Goal: Information Seeking & Learning: Check status

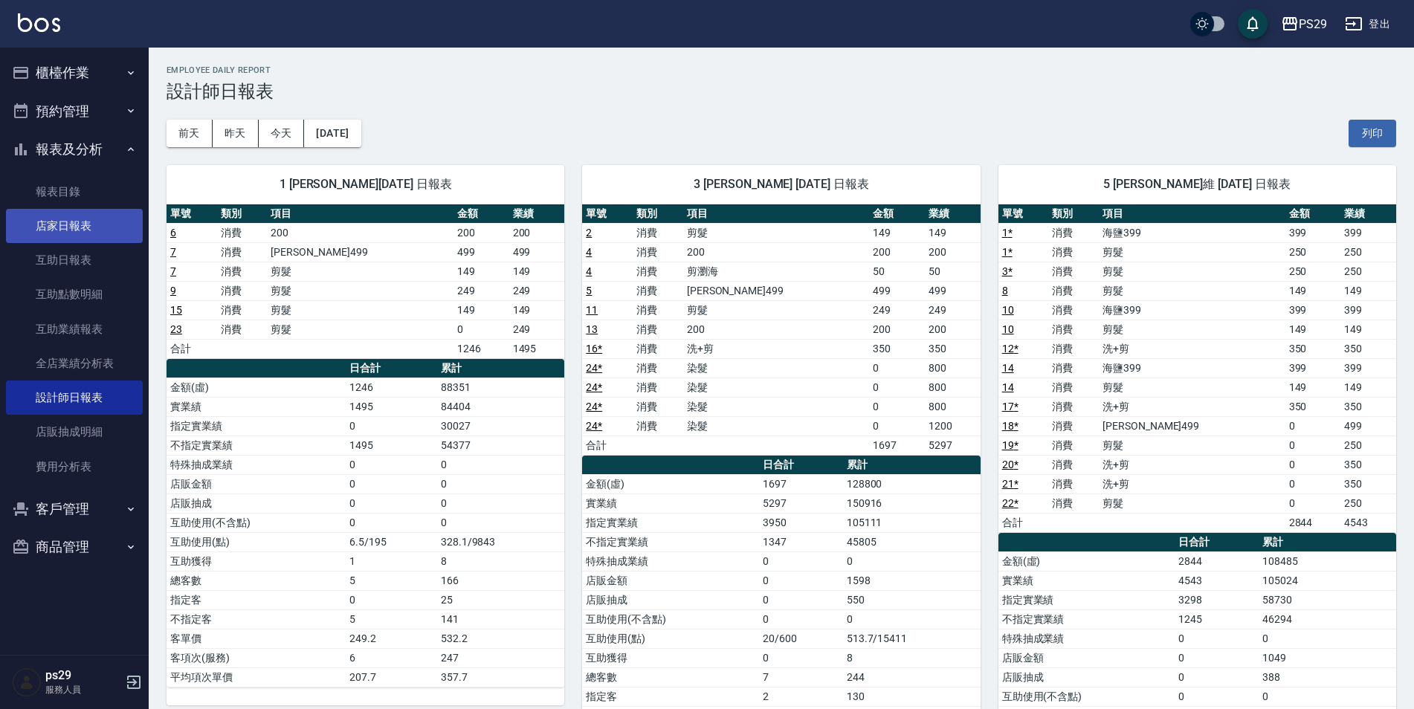
click at [70, 227] on link "店家日報表" at bounding box center [74, 226] width 137 height 34
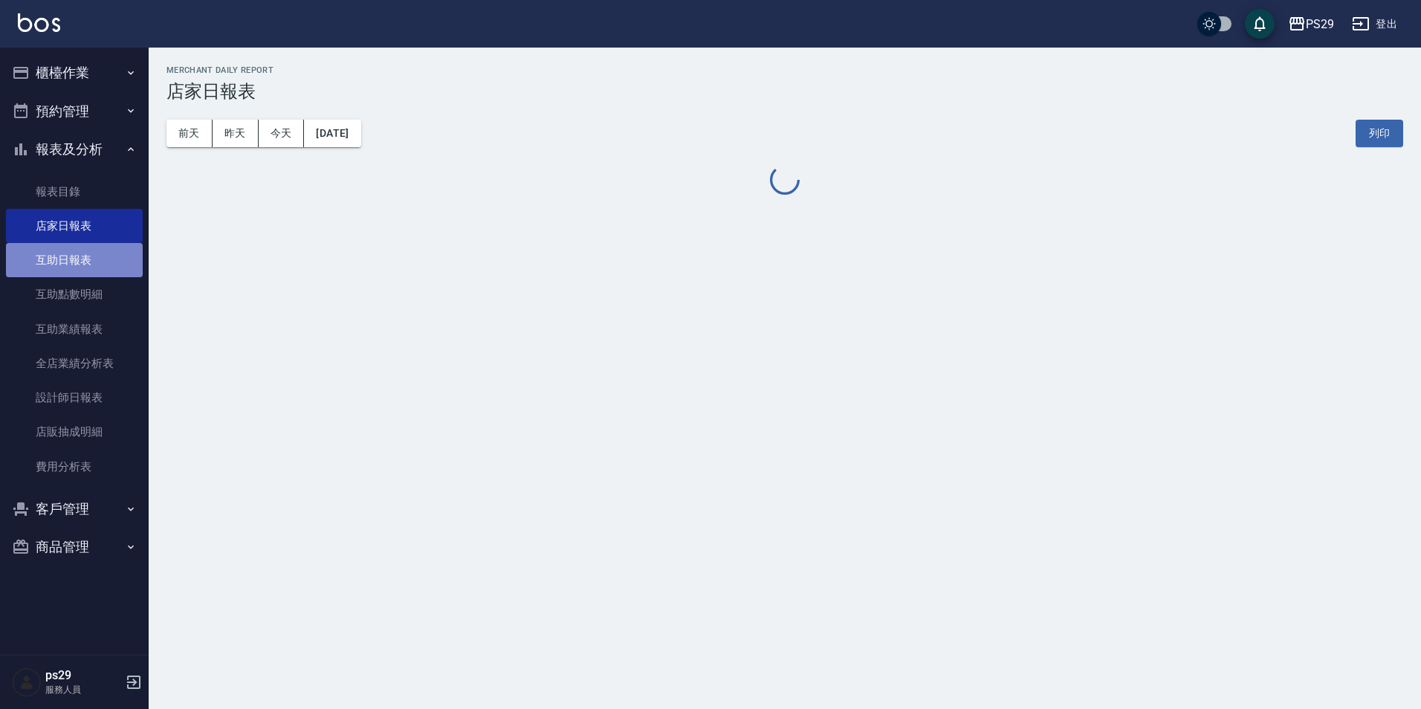
click at [106, 256] on link "互助日報表" at bounding box center [74, 260] width 137 height 34
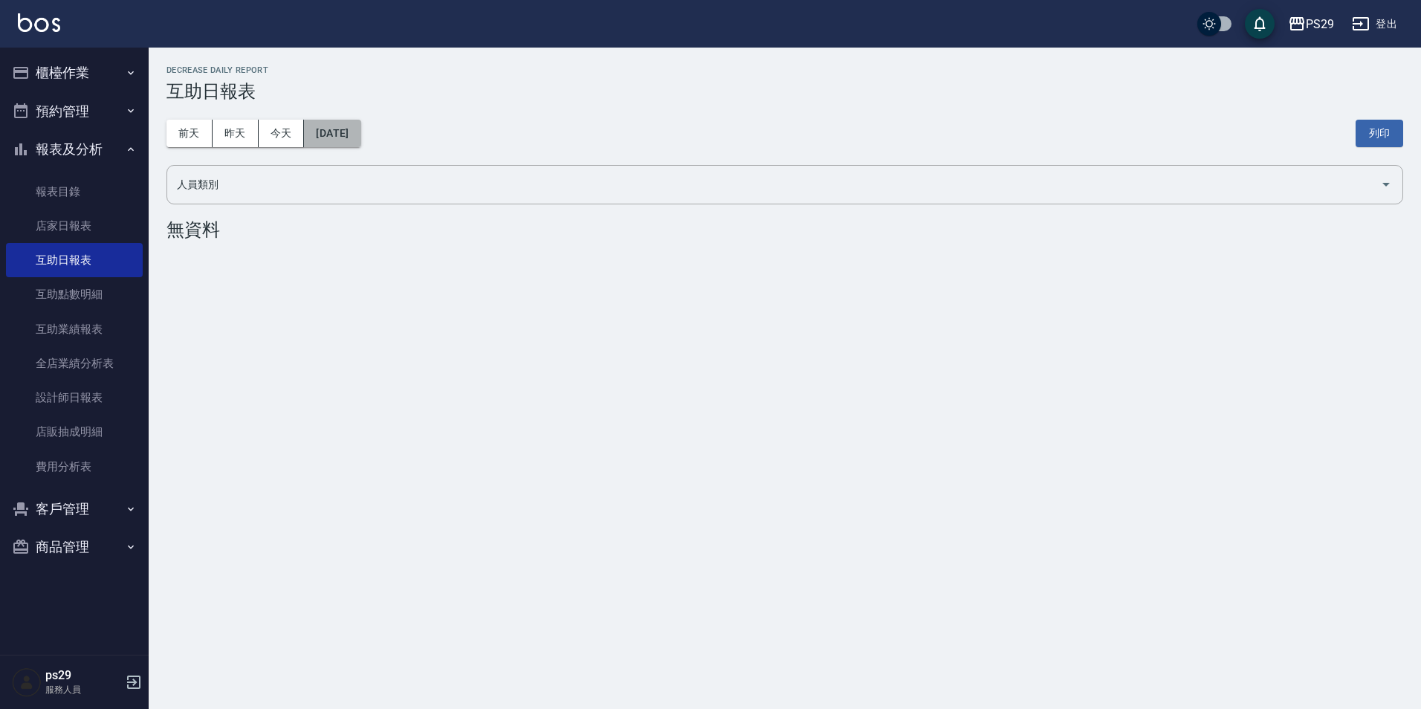
click at [316, 143] on button "[DATE]" at bounding box center [332, 133] width 56 height 27
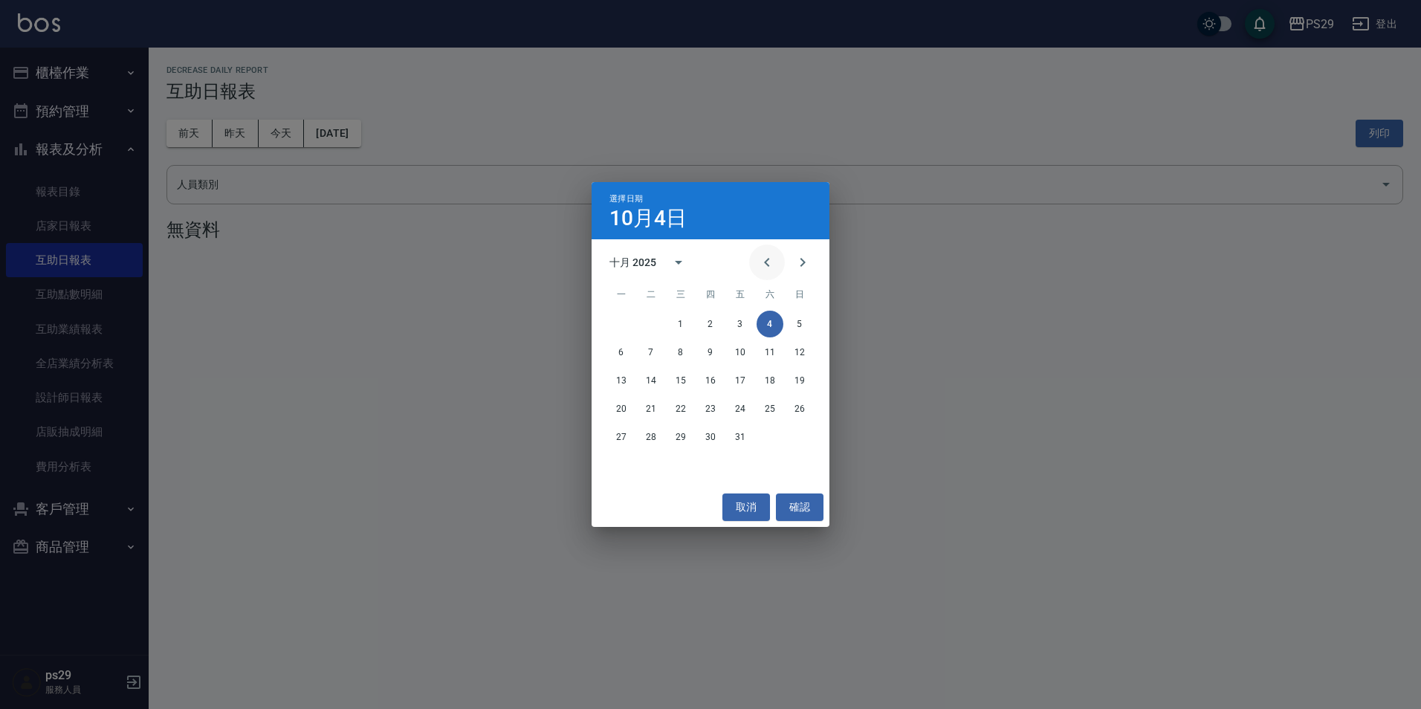
click at [776, 254] on button "Previous month" at bounding box center [767, 263] width 36 height 36
click at [656, 440] on button "30" at bounding box center [651, 437] width 27 height 27
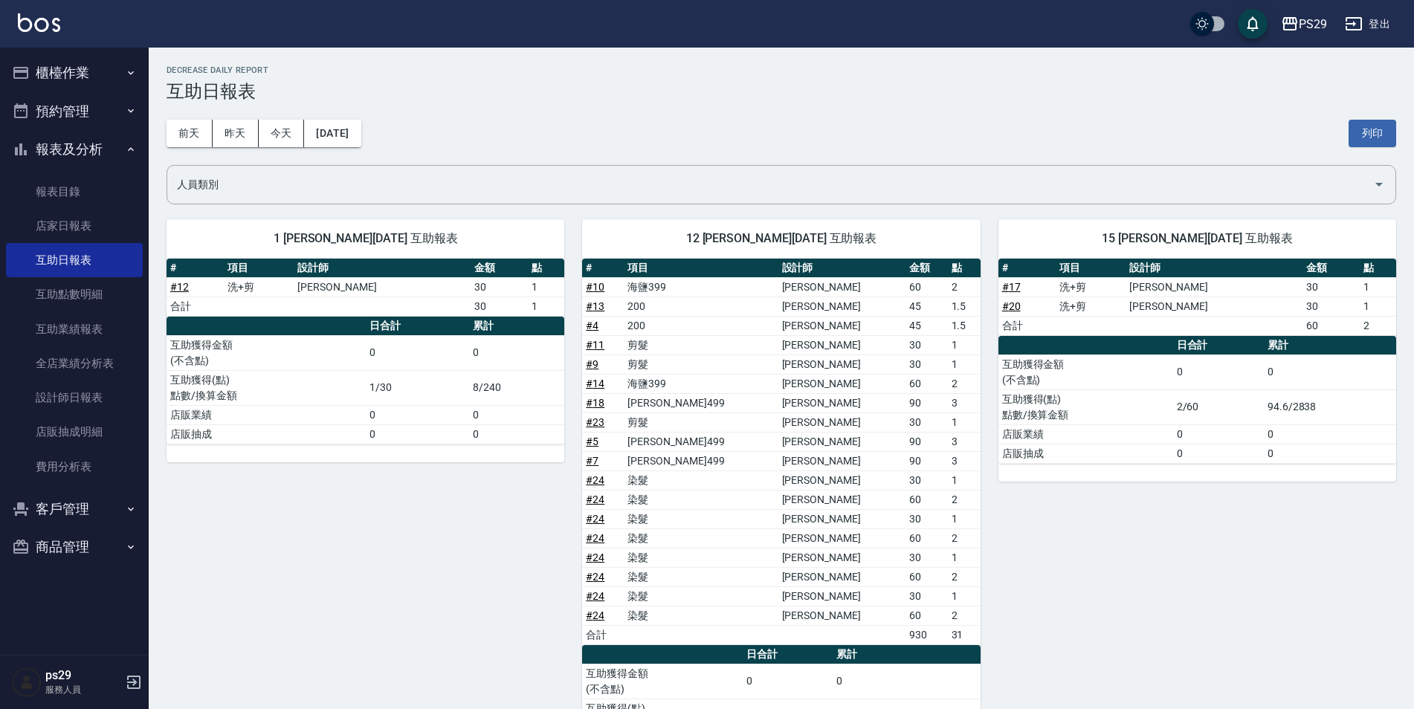
scroll to position [418, 0]
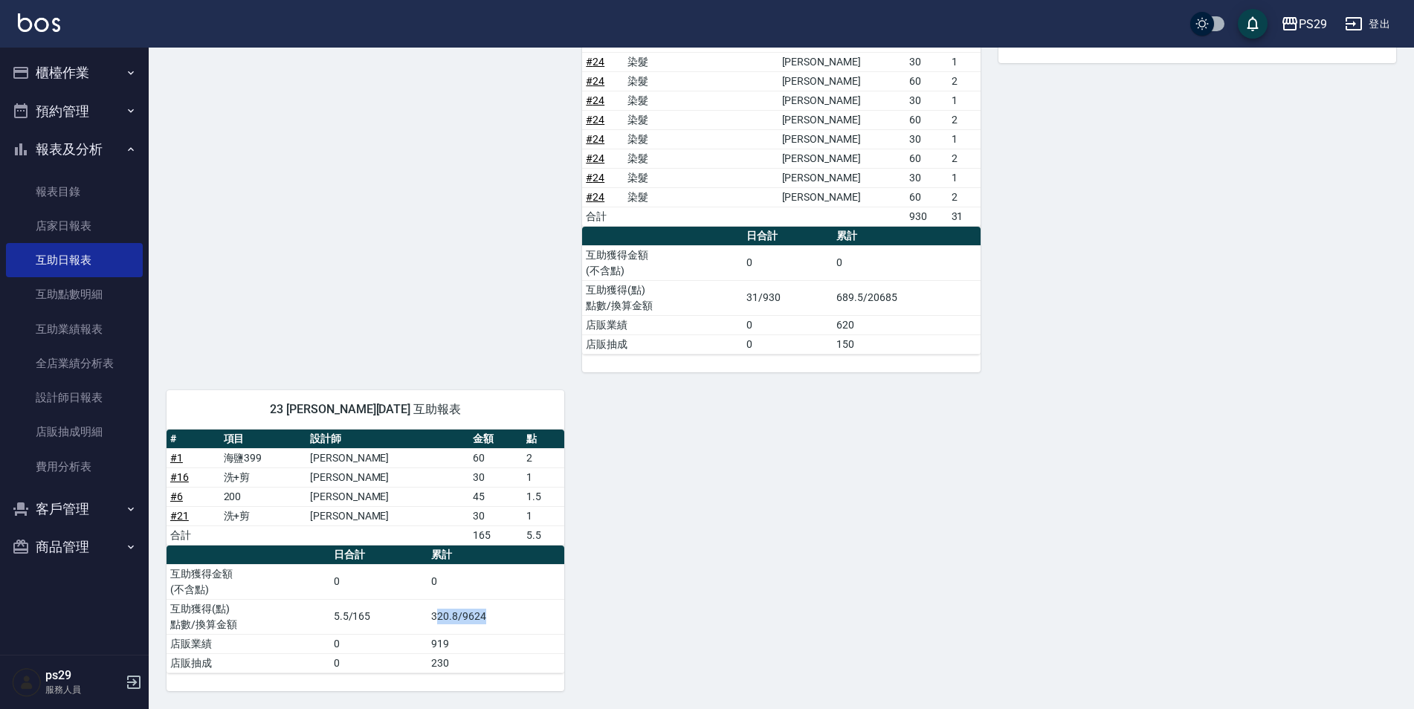
drag, startPoint x: 498, startPoint y: 609, endPoint x: 436, endPoint y: 624, distance: 64.2
click at [436, 624] on td "320.8/9624" at bounding box center [495, 616] width 137 height 35
click at [731, 602] on div "1 [PERSON_NAME][DATE] 互助報表 # 項目 設計師 金額 點 # 12 洗+剪 [PERSON_NAME]維 30 1 合計 30 1 日…" at bounding box center [772, 237] width 1247 height 908
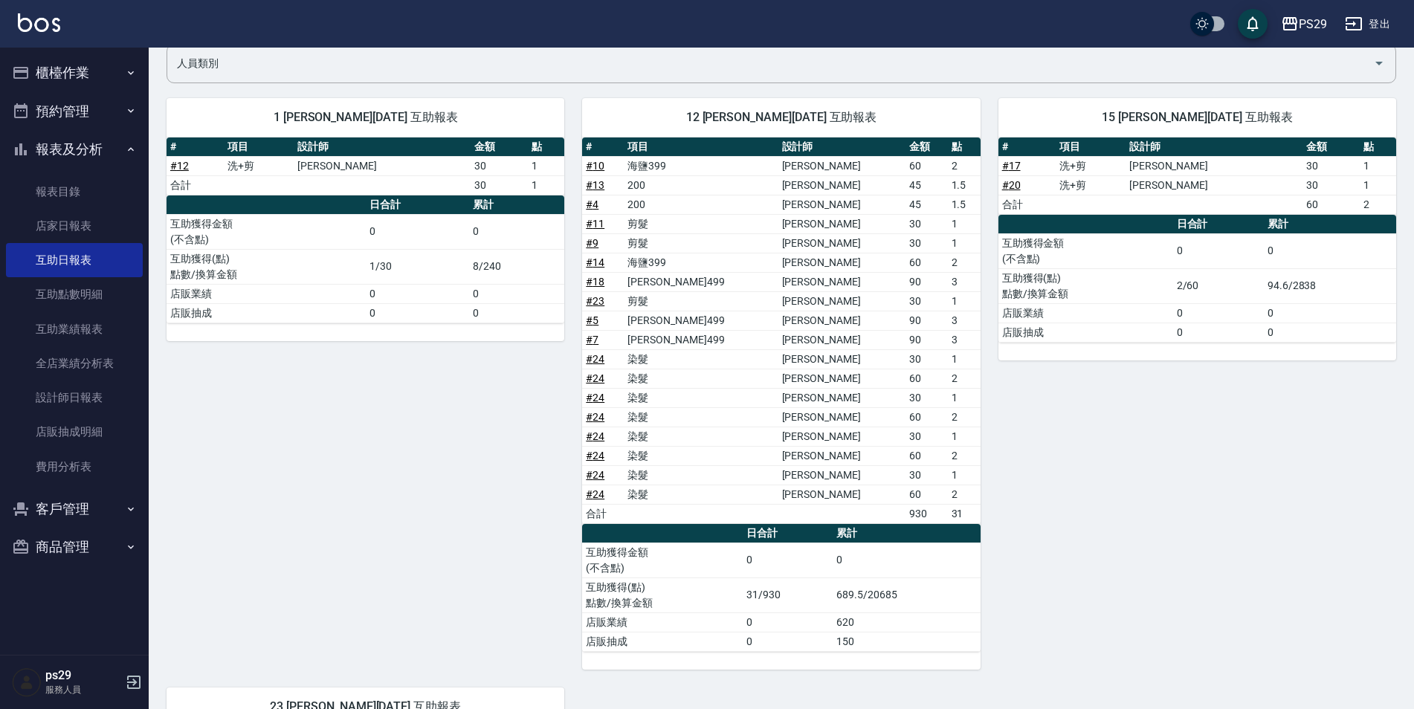
scroll to position [0, 0]
